Goal: Task Accomplishment & Management: Use online tool/utility

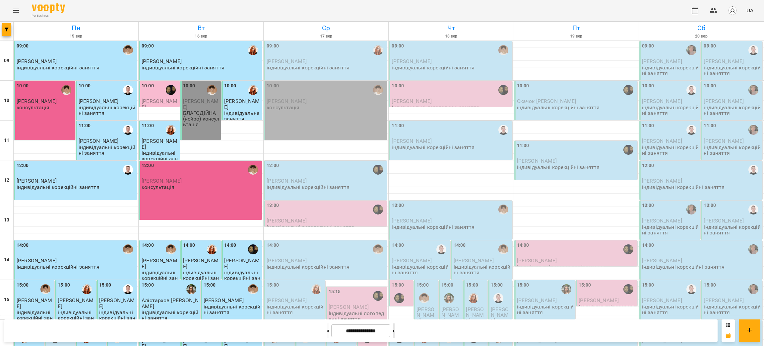
drag, startPoint x: 403, startPoint y: 328, endPoint x: 397, endPoint y: 333, distance: 8.0
click at [395, 317] on button at bounding box center [394, 330] width 2 height 15
type input "**********"
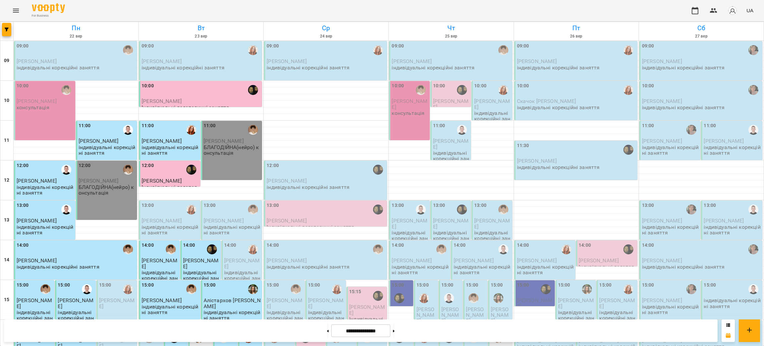
click at [48, 103] on span "[PERSON_NAME]" at bounding box center [37, 101] width 40 height 6
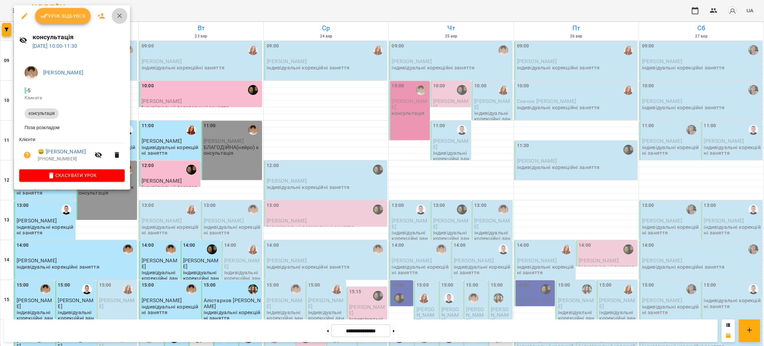
click at [122, 17] on icon "button" at bounding box center [120, 16] width 8 height 8
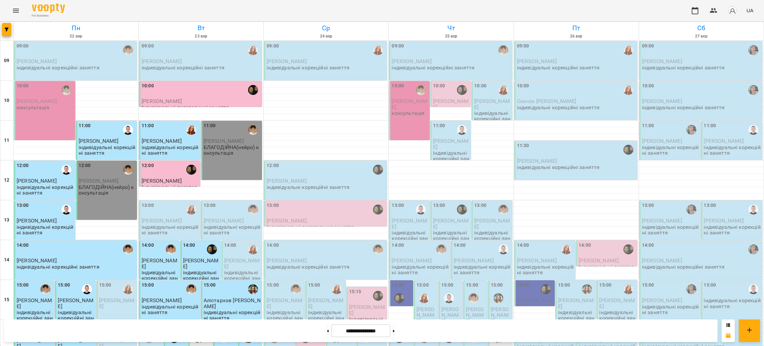
scroll to position [113, 0]
click at [95, 184] on p "БЛАГОДІЙНА(нейро) консультація" at bounding box center [107, 190] width 57 height 12
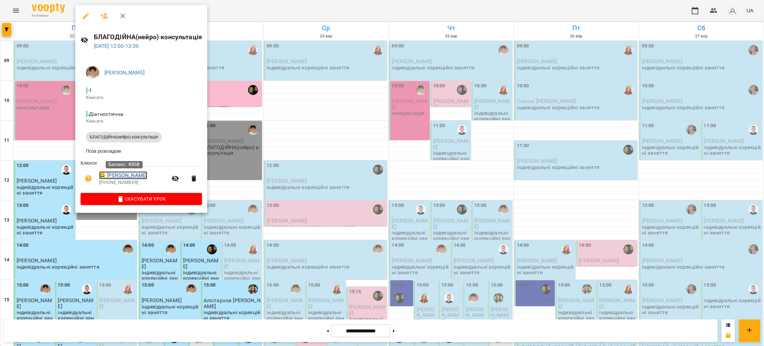
click at [144, 175] on link "😀 [PERSON_NAME]" at bounding box center [123, 175] width 48 height 8
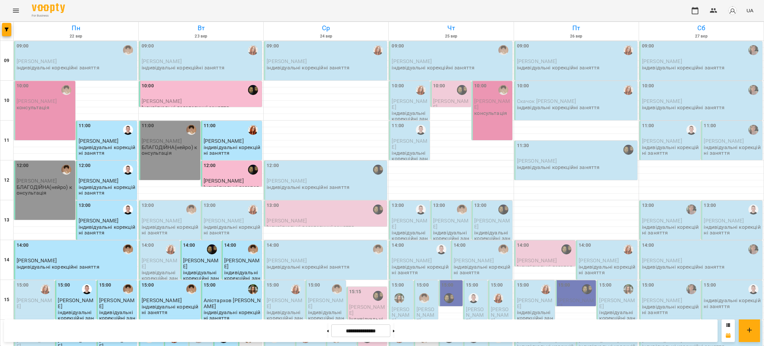
scroll to position [162, 0]
click at [395, 317] on button at bounding box center [394, 330] width 2 height 15
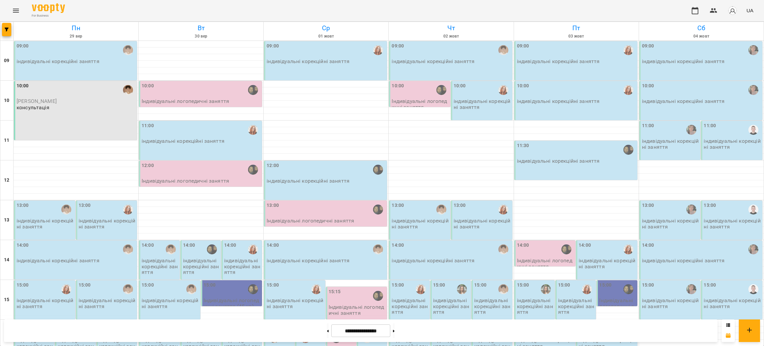
scroll to position [0, 0]
click at [327, 317] on button at bounding box center [328, 330] width 2 height 15
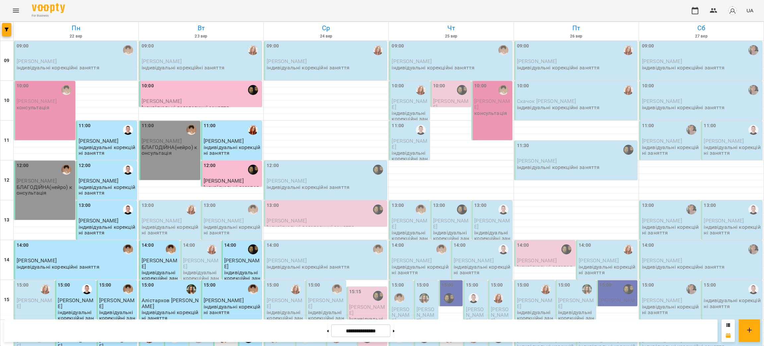
scroll to position [162, 0]
click at [327, 317] on button at bounding box center [328, 330] width 2 height 15
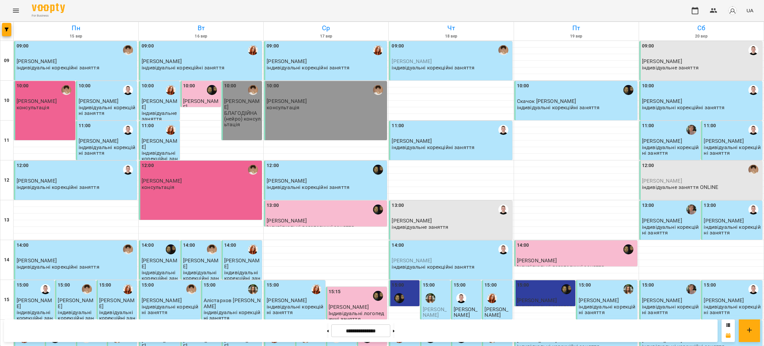
scroll to position [13, 0]
click at [624, 178] on p "[PERSON_NAME]" at bounding box center [701, 181] width 119 height 6
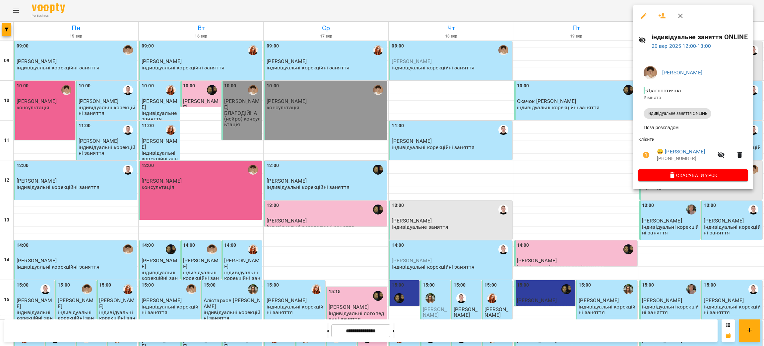
click at [582, 174] on div at bounding box center [382, 173] width 764 height 346
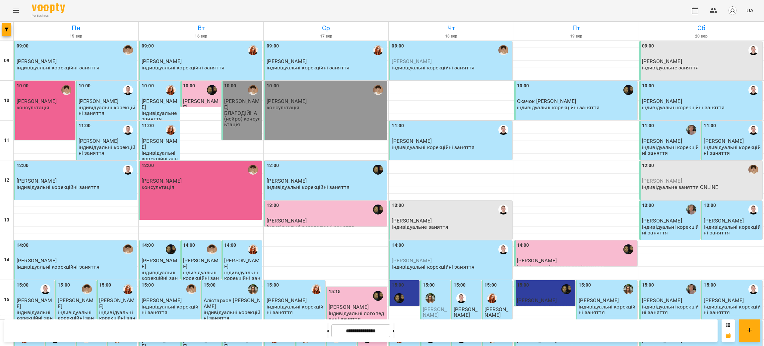
scroll to position [0, 0]
click at [395, 317] on button at bounding box center [394, 330] width 2 height 15
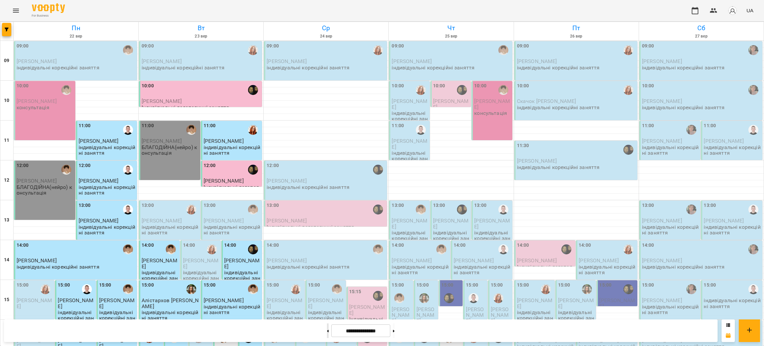
click at [327, 317] on button at bounding box center [328, 330] width 2 height 15
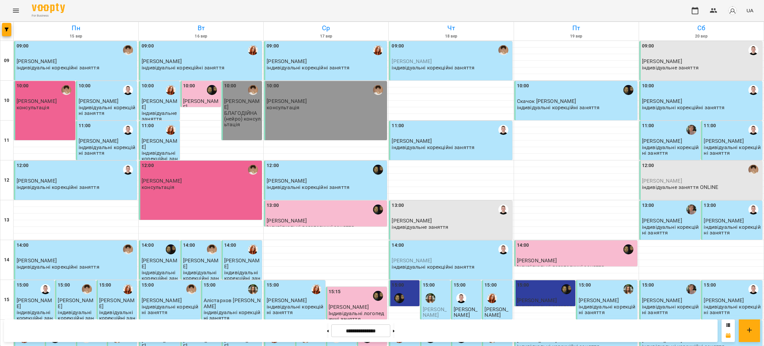
scroll to position [13, 0]
click at [395, 317] on button at bounding box center [394, 330] width 2 height 15
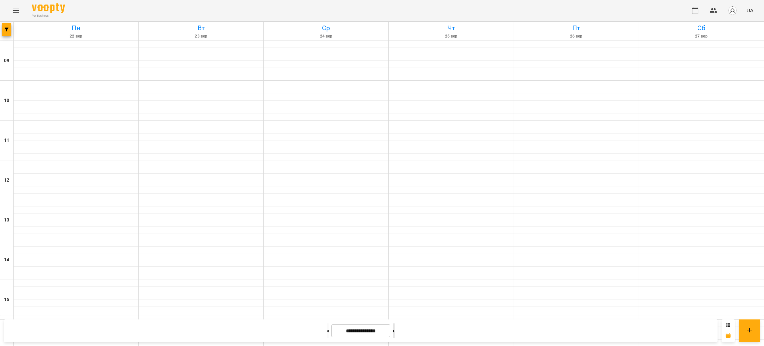
type input "**********"
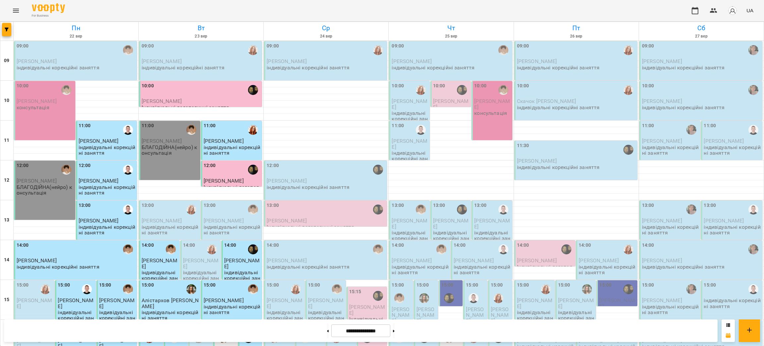
scroll to position [113, 0]
